Goal: Task Accomplishment & Management: Use online tool/utility

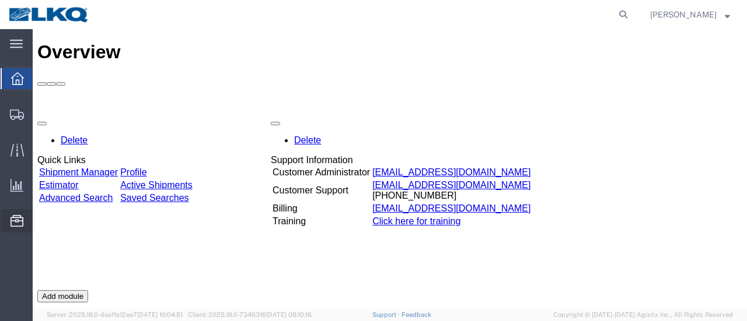
click at [0, 0] on span "Location Appointment" at bounding box center [0, 0] width 0 height 0
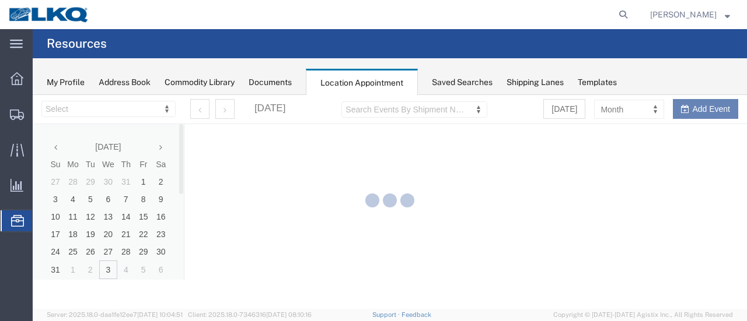
select select "28712"
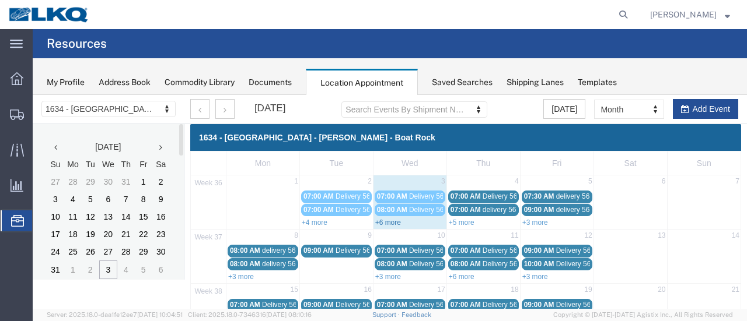
click at [382, 222] on link "+6 more" at bounding box center [388, 223] width 26 height 8
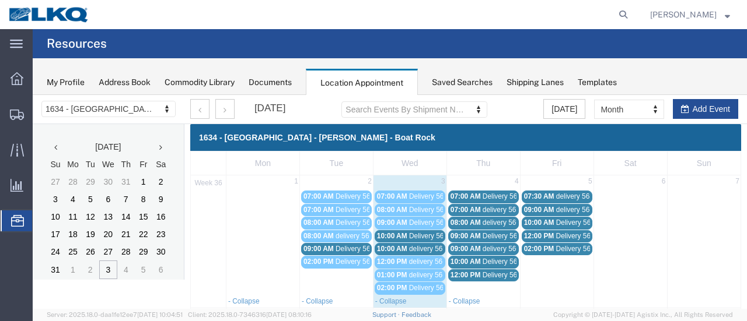
click at [422, 236] on span "Delivery 56329163" at bounding box center [438, 236] width 58 height 8
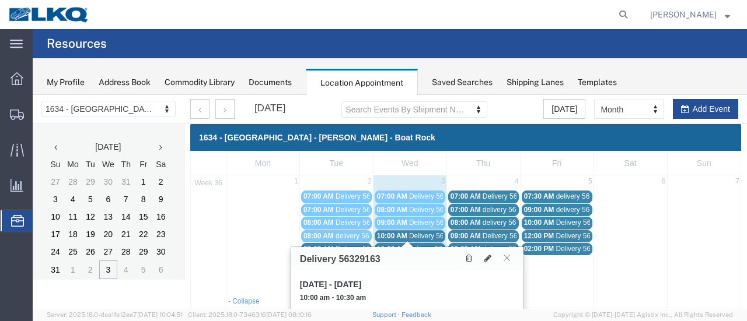
click at [425, 245] on span "delivery 56683756" at bounding box center [437, 249] width 57 height 8
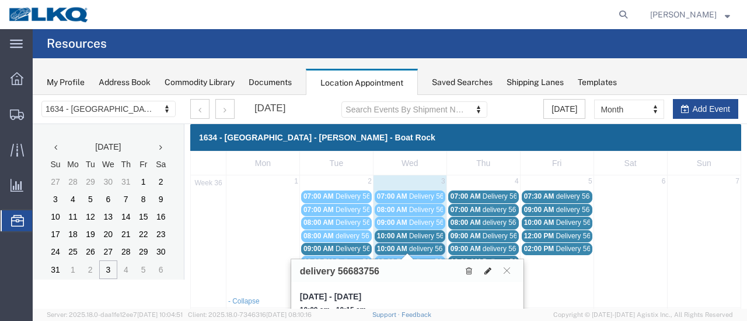
click at [488, 266] on button at bounding box center [488, 271] width 16 height 12
select select "1"
select select
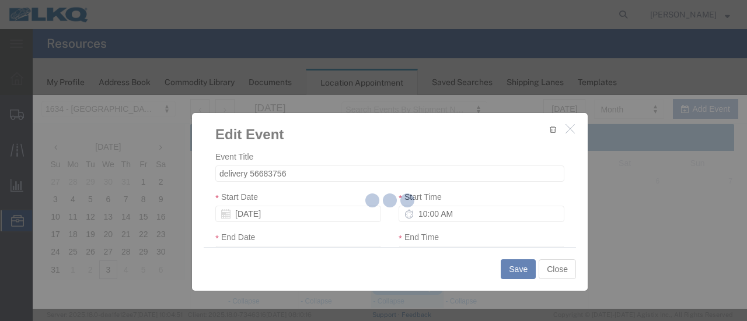
select select
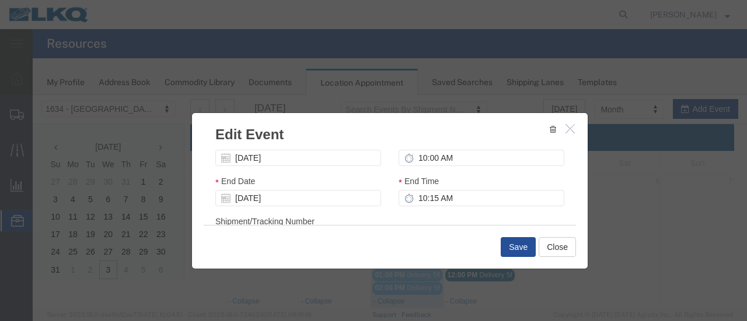
scroll to position [175, 0]
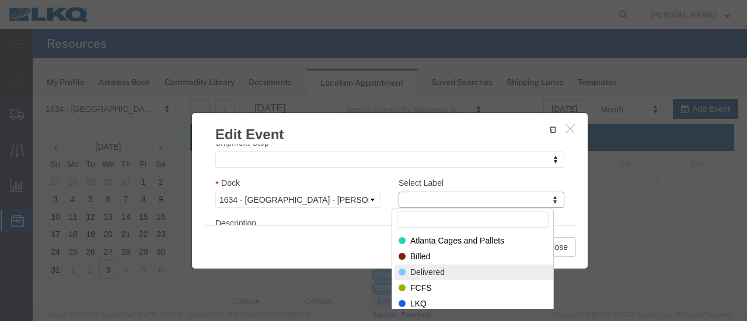
drag, startPoint x: 440, startPoint y: 268, endPoint x: 464, endPoint y: 263, distance: 25.1
select select "40"
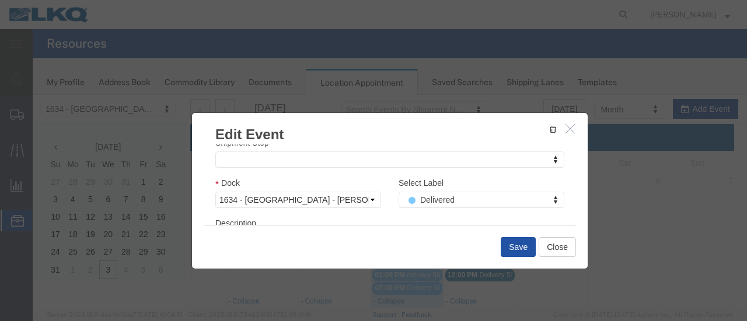
click at [517, 244] on button "Save" at bounding box center [518, 247] width 35 height 20
